Goal: Task Accomplishment & Management: Use online tool/utility

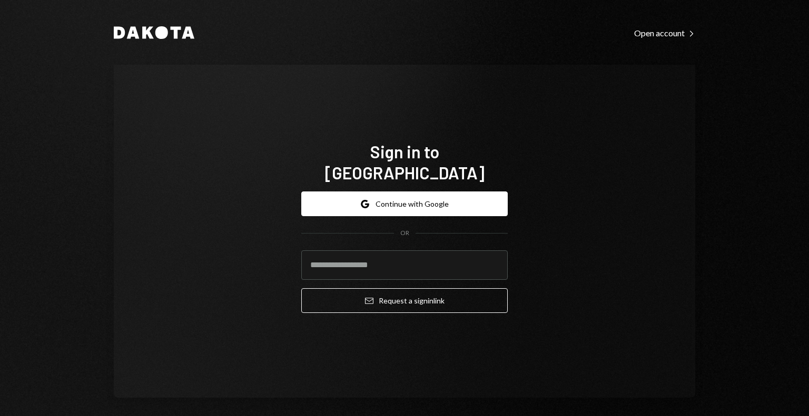
type input "**********"
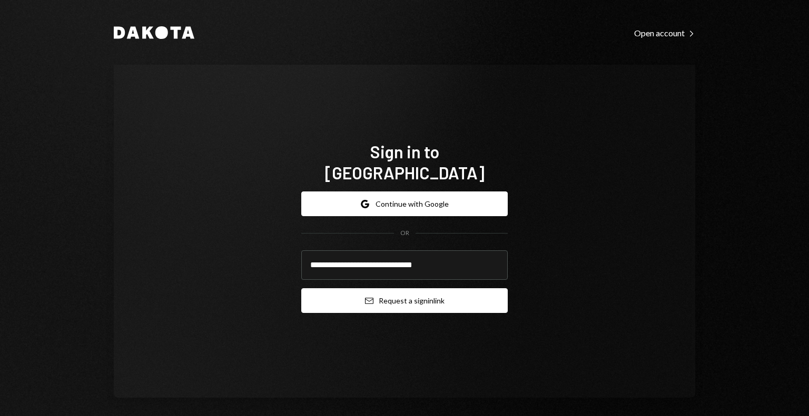
click at [387, 292] on button "Email Request a sign in link" at bounding box center [404, 300] width 206 height 25
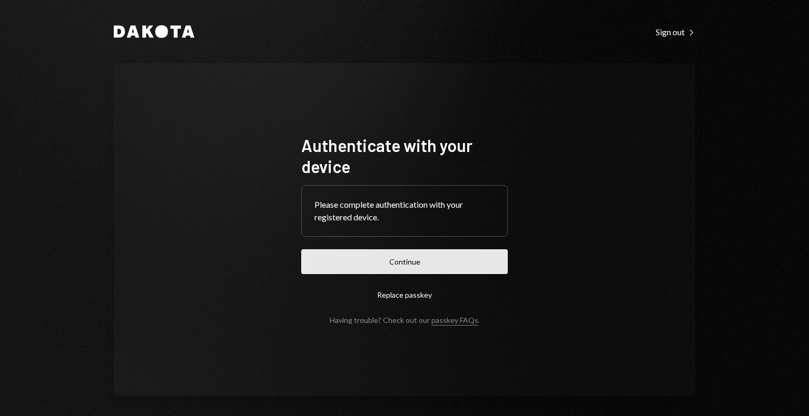
click at [409, 260] on button "Continue" at bounding box center [404, 262] width 206 height 25
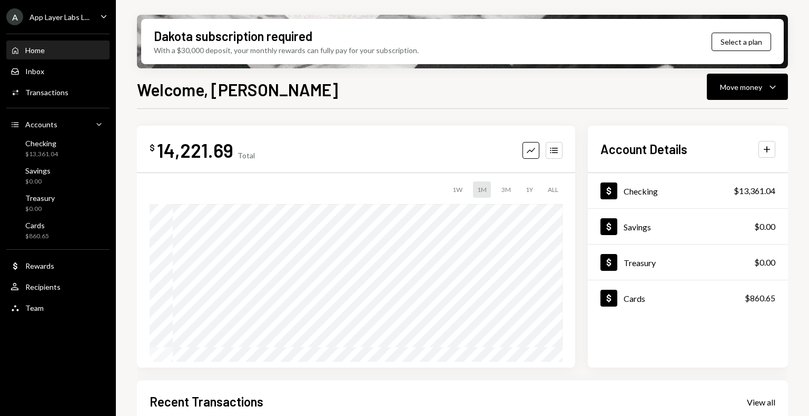
click at [68, 13] on div "App Layer Labs L..." at bounding box center [59, 17] width 60 height 9
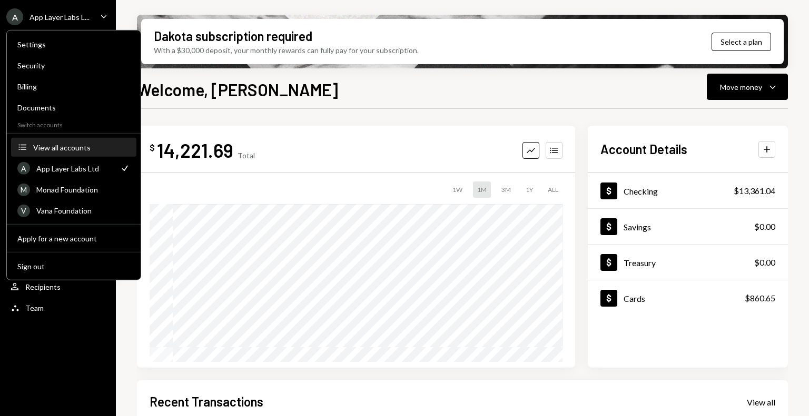
click at [65, 139] on button "Accounts View all accounts" at bounding box center [73, 147] width 125 height 19
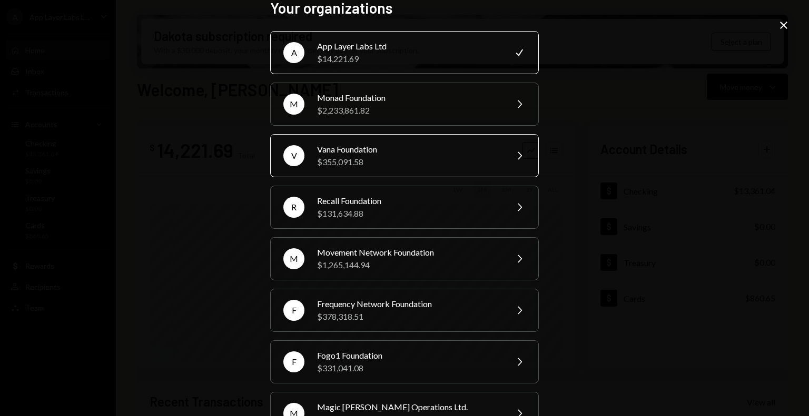
scroll to position [20, 0]
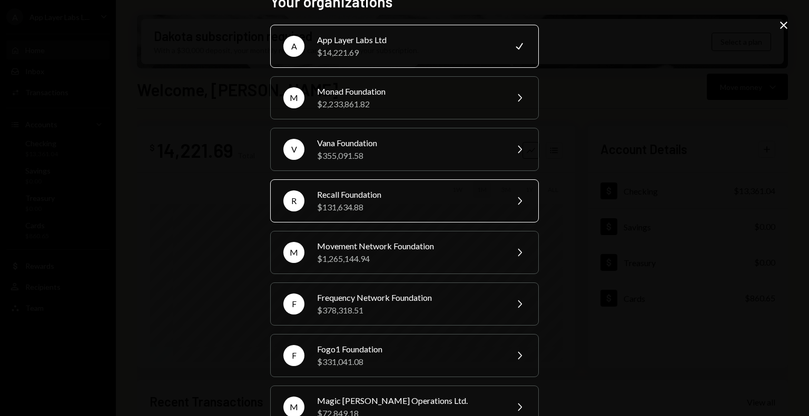
click at [406, 188] on div "Recall Foundation" at bounding box center [408, 194] width 183 height 13
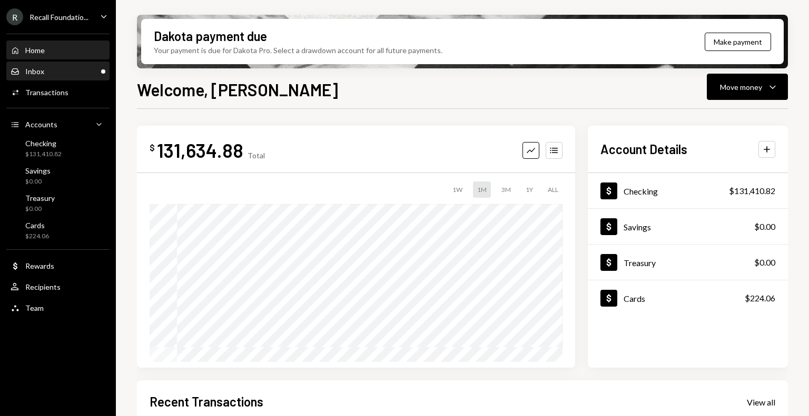
click at [62, 73] on div "Inbox Inbox" at bounding box center [58, 71] width 95 height 9
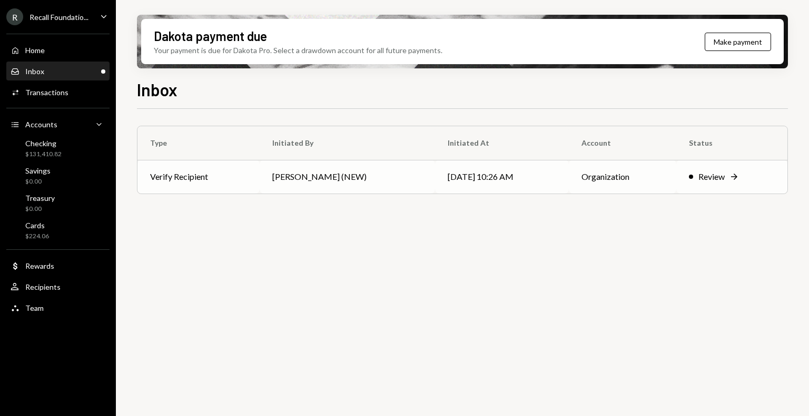
click at [337, 186] on td "Leith Shankland (NEW)" at bounding box center [347, 177] width 175 height 34
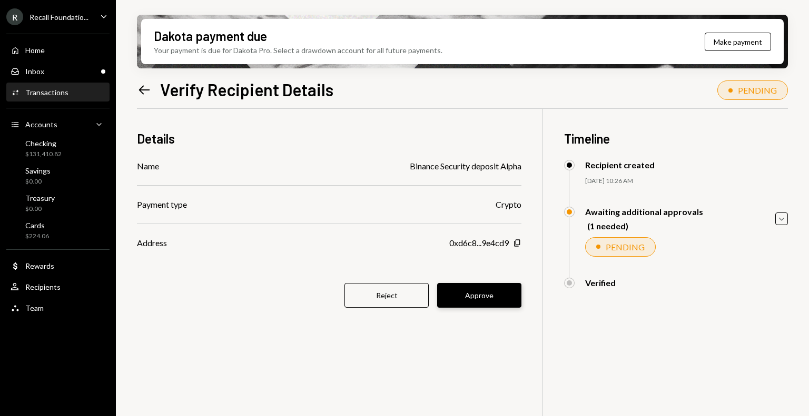
click at [486, 296] on button "Approve" at bounding box center [479, 295] width 84 height 25
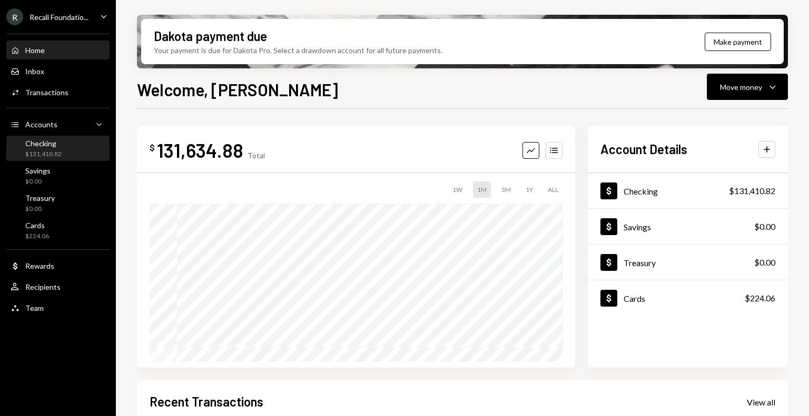
click at [63, 149] on div "Checking $131,410.82" at bounding box center [58, 149] width 95 height 20
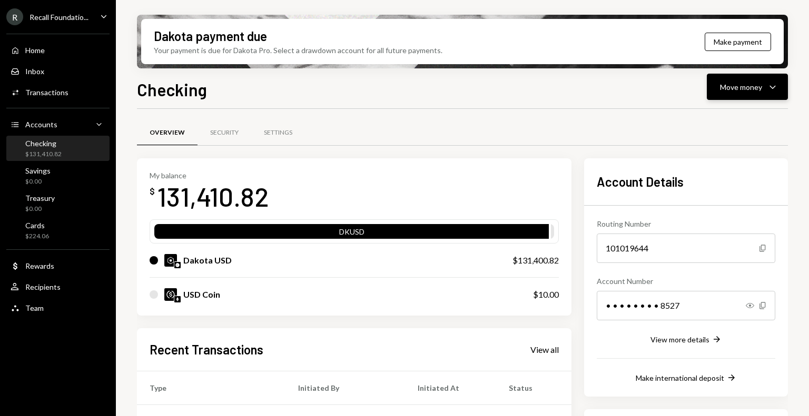
click at [742, 91] on div "Move money" at bounding box center [741, 87] width 42 height 11
click at [718, 122] on div "Send" at bounding box center [738, 118] width 77 height 11
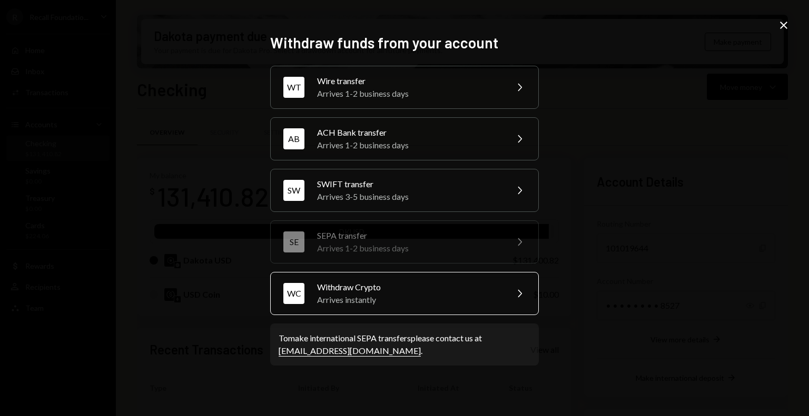
click at [416, 297] on div "Arrives instantly" at bounding box center [408, 300] width 183 height 13
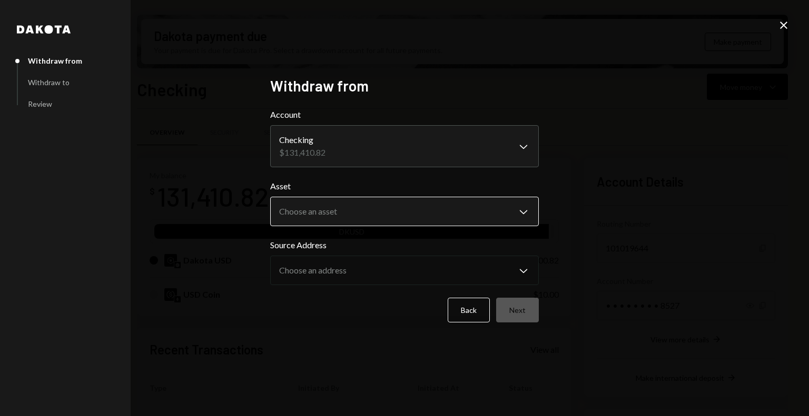
click at [483, 213] on body "R Recall Foundatio... Caret Down Home Home Inbox Inbox Activities Transactions …" at bounding box center [404, 208] width 809 height 416
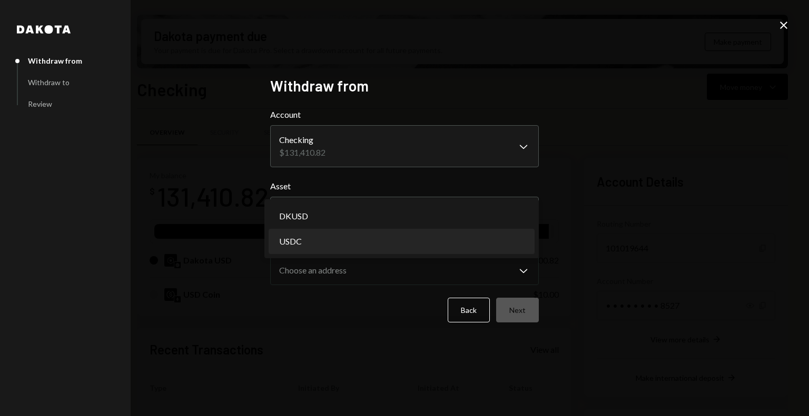
select select "****"
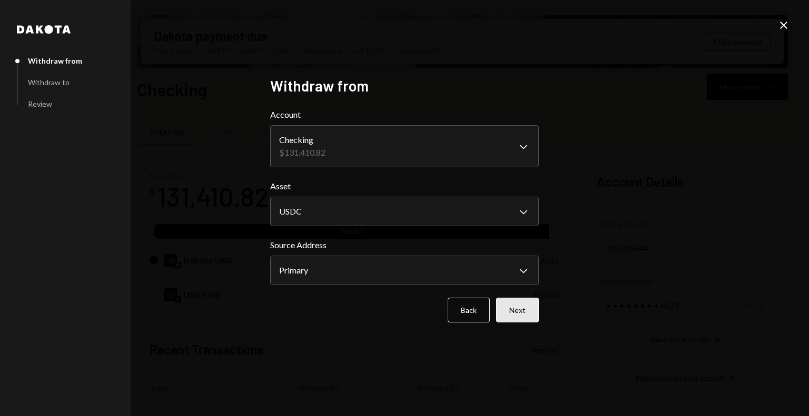
click at [520, 303] on button "Next" at bounding box center [517, 310] width 43 height 25
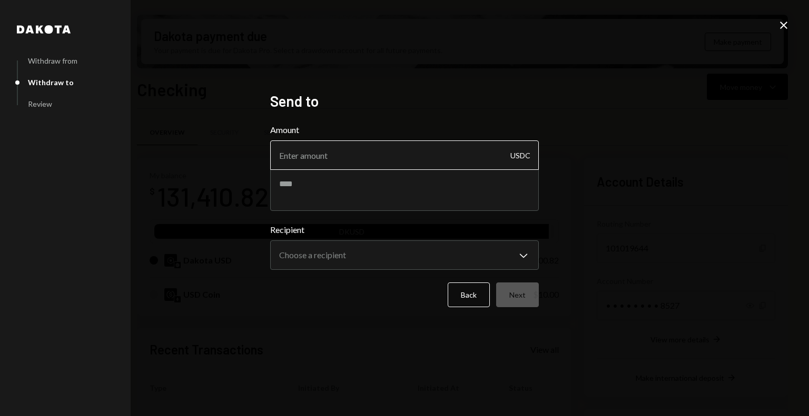
click at [324, 159] on input "Amount" at bounding box center [404, 155] width 268 height 29
type input "1"
click at [343, 274] on form "**********" at bounding box center [404, 216] width 268 height 184
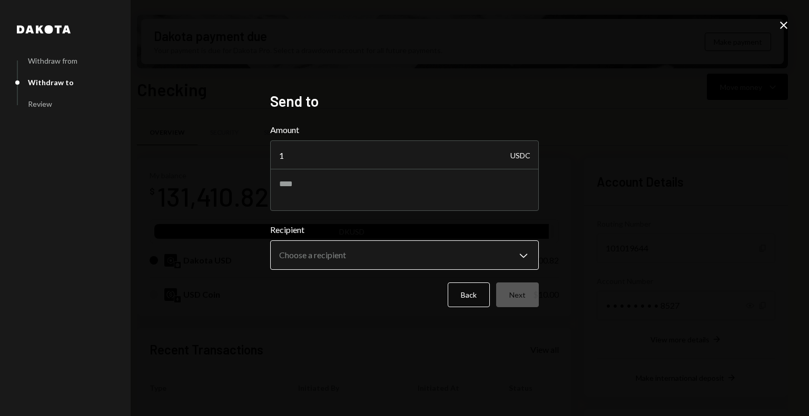
click at [337, 253] on body "R Recall Foundatio... Caret Down Home Home Inbox Inbox Activities Transactions …" at bounding box center [404, 208] width 809 height 416
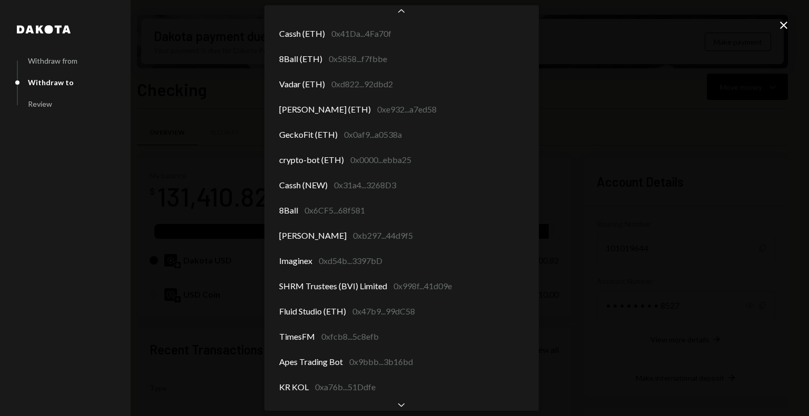
scroll to position [297, 0]
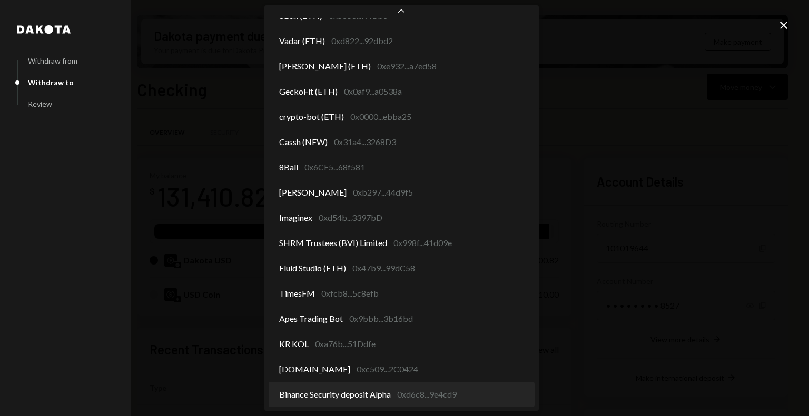
select select "**********"
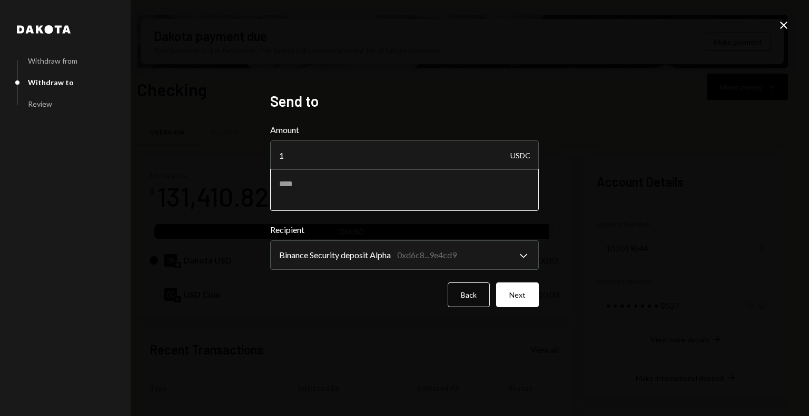
click at [342, 204] on textarea at bounding box center [404, 190] width 268 height 42
click at [310, 187] on textarea "**********" at bounding box center [404, 190] width 268 height 42
type textarea "**********"
click at [528, 300] on button "Next" at bounding box center [517, 295] width 43 height 25
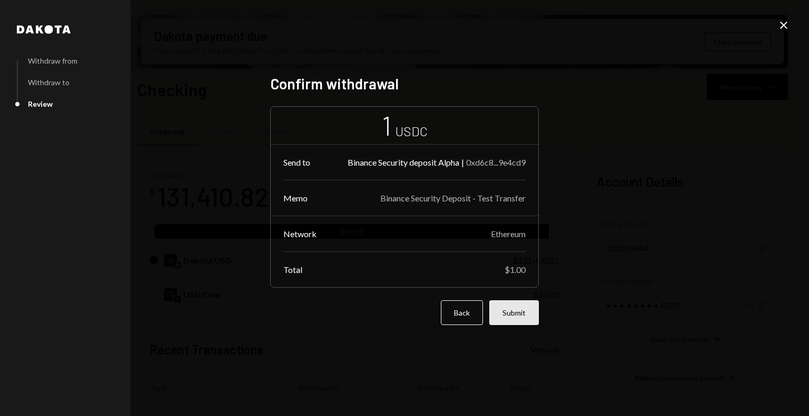
click at [514, 317] on button "Submit" at bounding box center [513, 313] width 49 height 25
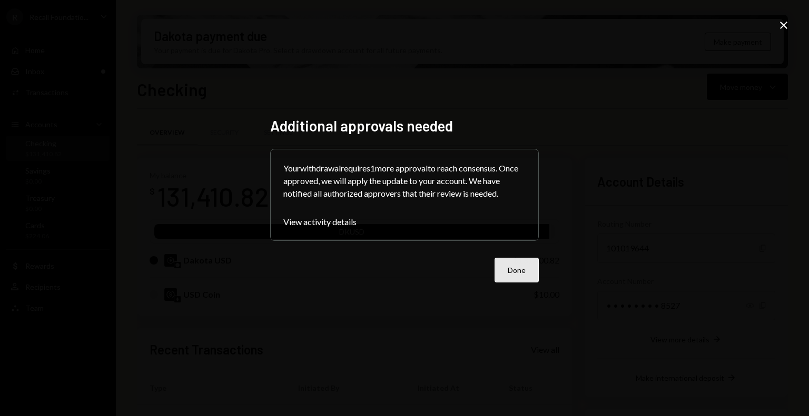
click at [525, 278] on button "Done" at bounding box center [516, 270] width 44 height 25
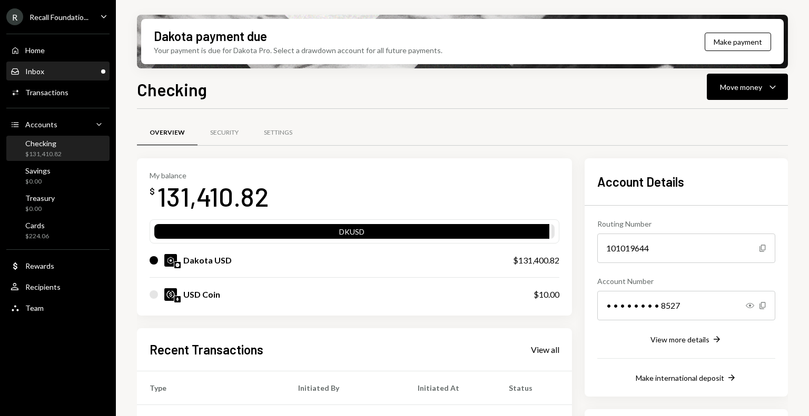
click at [84, 78] on div "Inbox Inbox" at bounding box center [58, 72] width 95 height 18
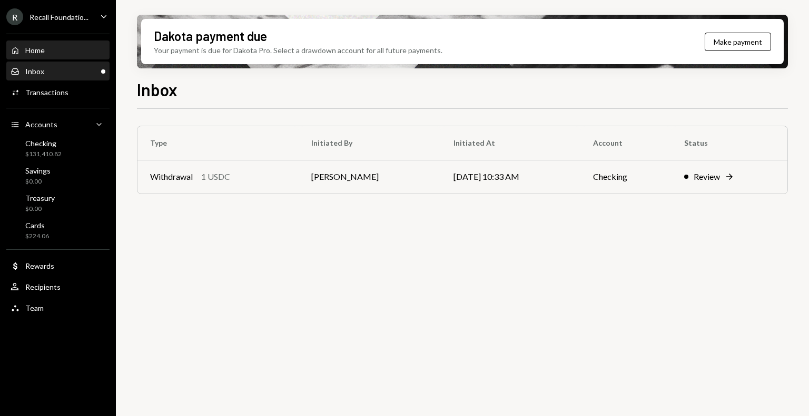
click at [32, 43] on div "Home Home" at bounding box center [58, 51] width 95 height 18
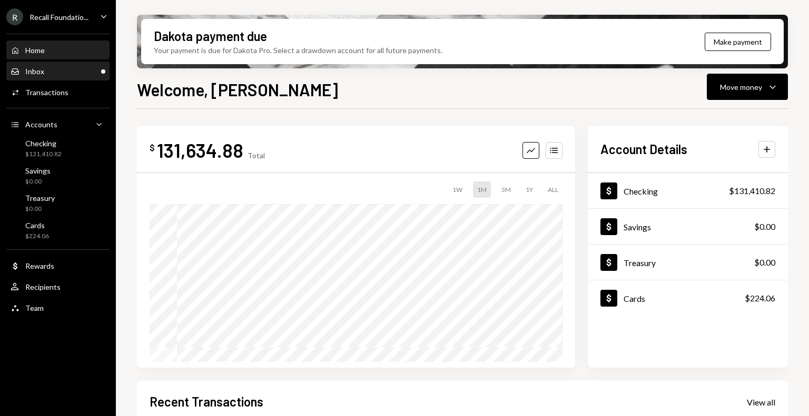
click at [44, 72] on div "Inbox Inbox" at bounding box center [58, 71] width 95 height 9
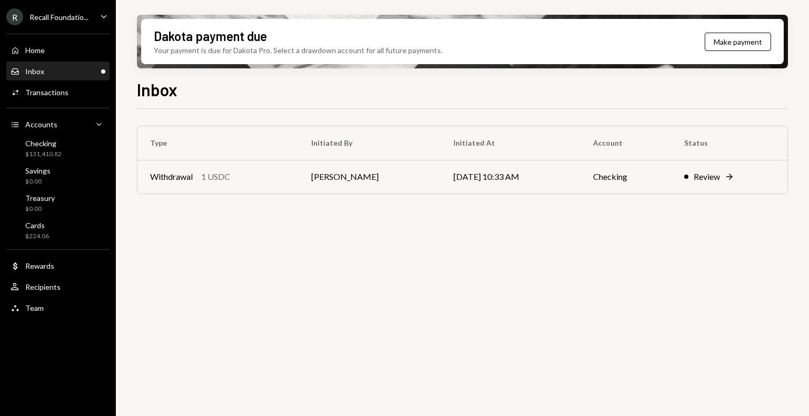
click at [34, 67] on div "Inbox" at bounding box center [34, 71] width 19 height 9
click at [44, 51] on div "Home" at bounding box center [34, 50] width 19 height 9
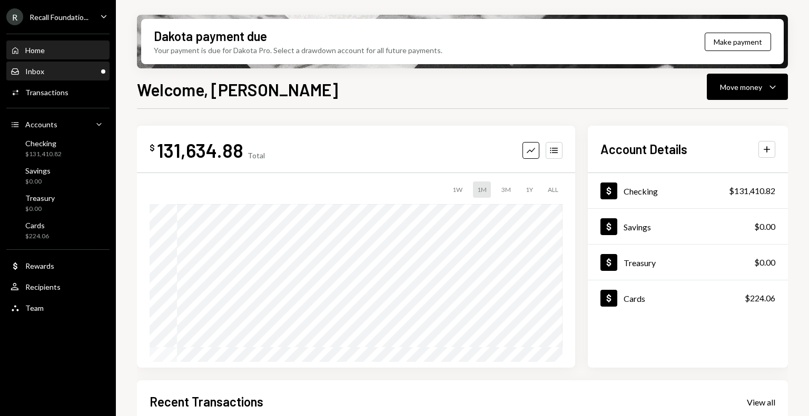
click at [48, 68] on div "Inbox Inbox" at bounding box center [58, 71] width 95 height 9
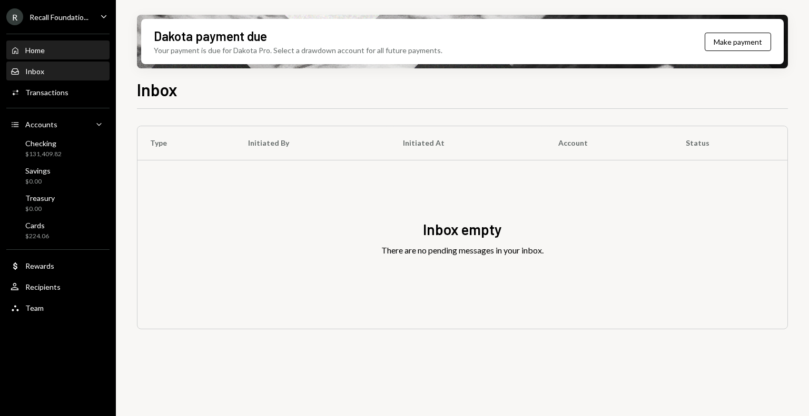
click at [40, 53] on div "Home" at bounding box center [34, 50] width 19 height 9
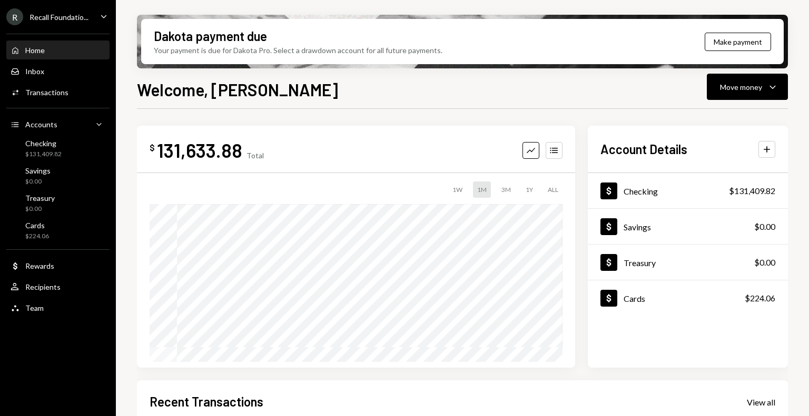
click at [73, 25] on ul "R Recall Foundatio... Caret Down Home Home Inbox Inbox Activities Transactions …" at bounding box center [58, 160] width 116 height 320
click at [73, 10] on div "R Recall Foundatio..." at bounding box center [47, 16] width 82 height 17
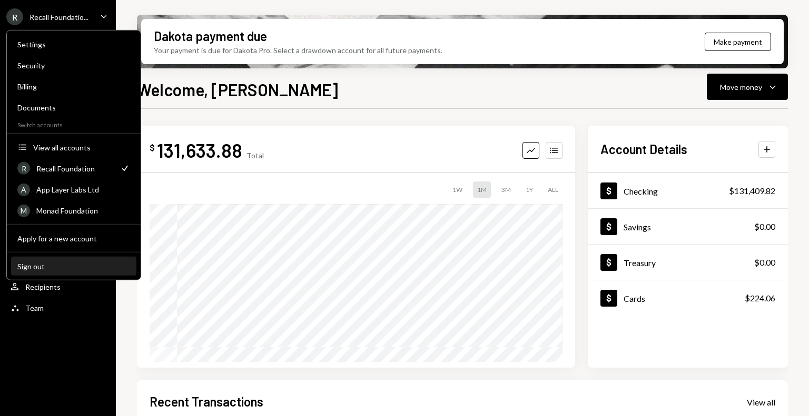
click at [56, 258] on button "Sign out" at bounding box center [73, 266] width 125 height 19
